Goal: Information Seeking & Learning: Learn about a topic

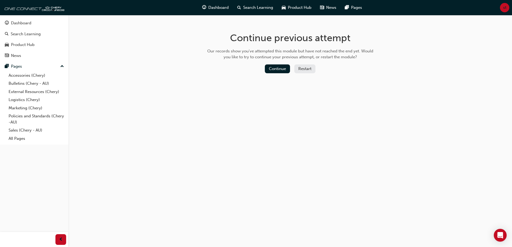
click at [32, 20] on link "Dashboard" at bounding box center [34, 23] width 64 height 10
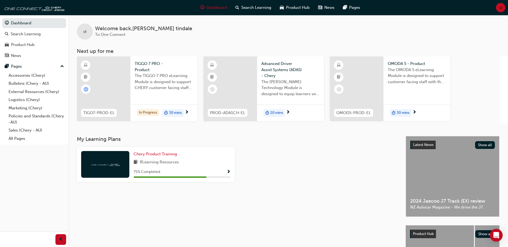
click at [403, 113] on span "30 mins" at bounding box center [402, 113] width 13 height 6
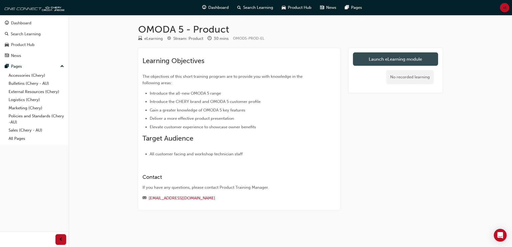
click at [393, 56] on link "Launch eLearning module" at bounding box center [395, 58] width 85 height 13
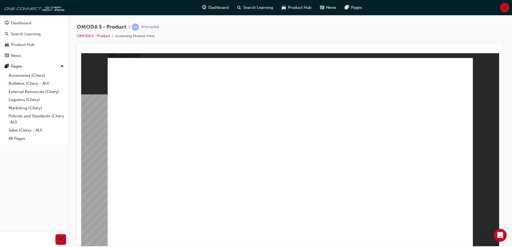
click at [17, 138] on link "All Pages" at bounding box center [36, 139] width 60 height 8
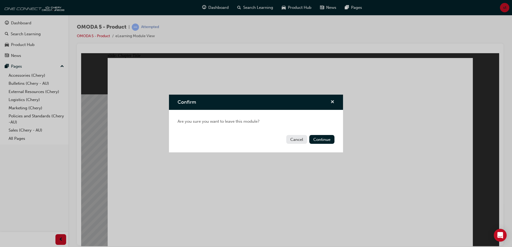
click at [333, 102] on span "cross-icon" at bounding box center [332, 102] width 4 height 5
